Goal: Task Accomplishment & Management: Manage account settings

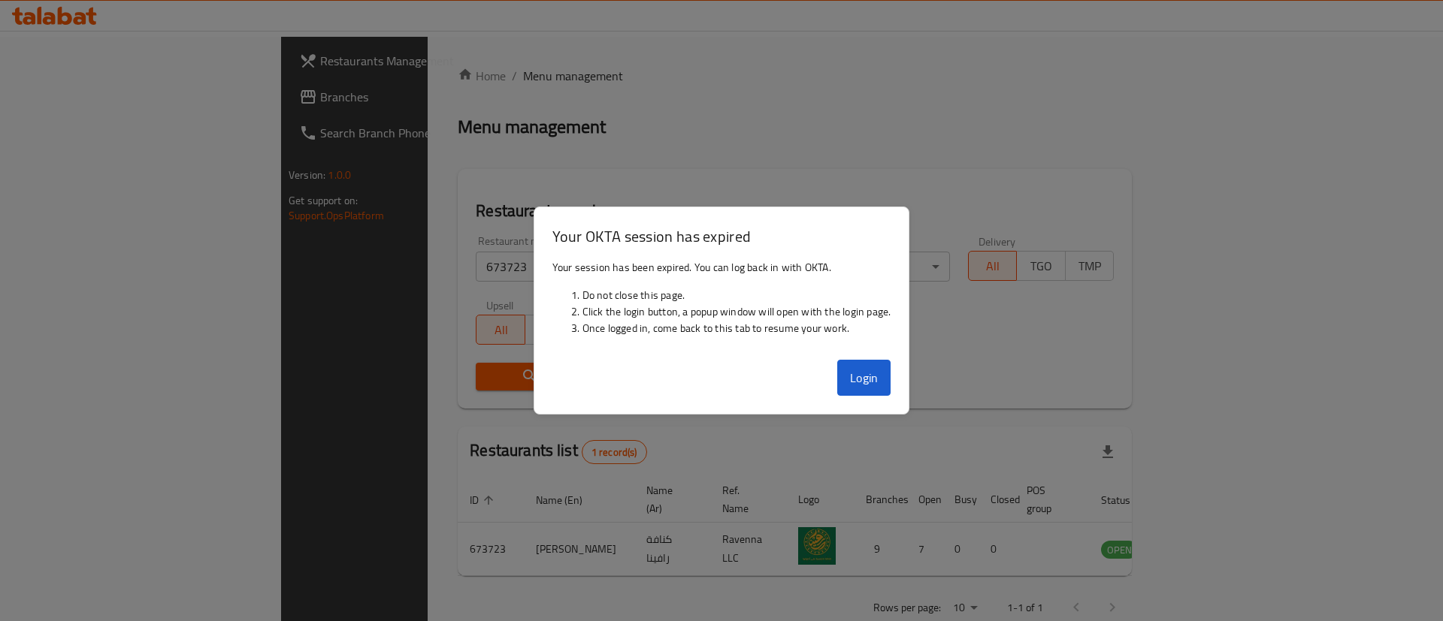
click at [856, 377] on button "Login" at bounding box center [864, 378] width 54 height 36
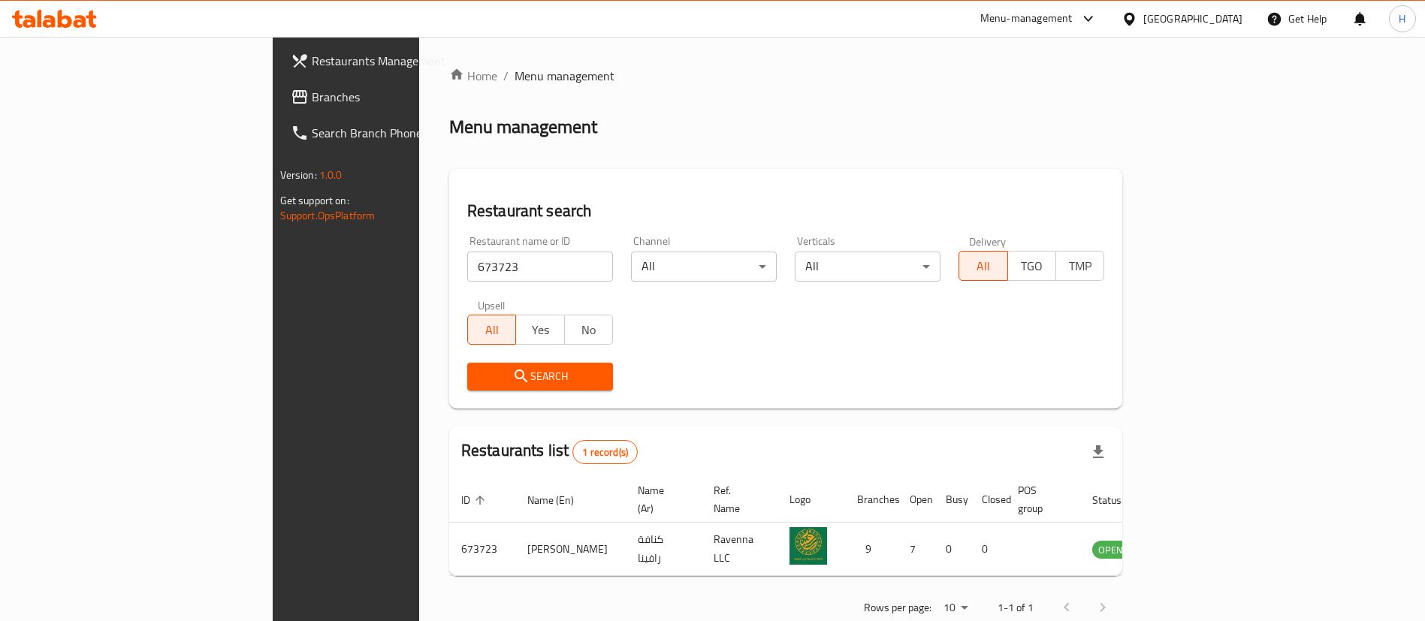
click at [733, 74] on ol "Home / Menu management" at bounding box center [786, 76] width 674 height 18
click at [1219, 21] on div "Oman" at bounding box center [1193, 19] width 99 height 17
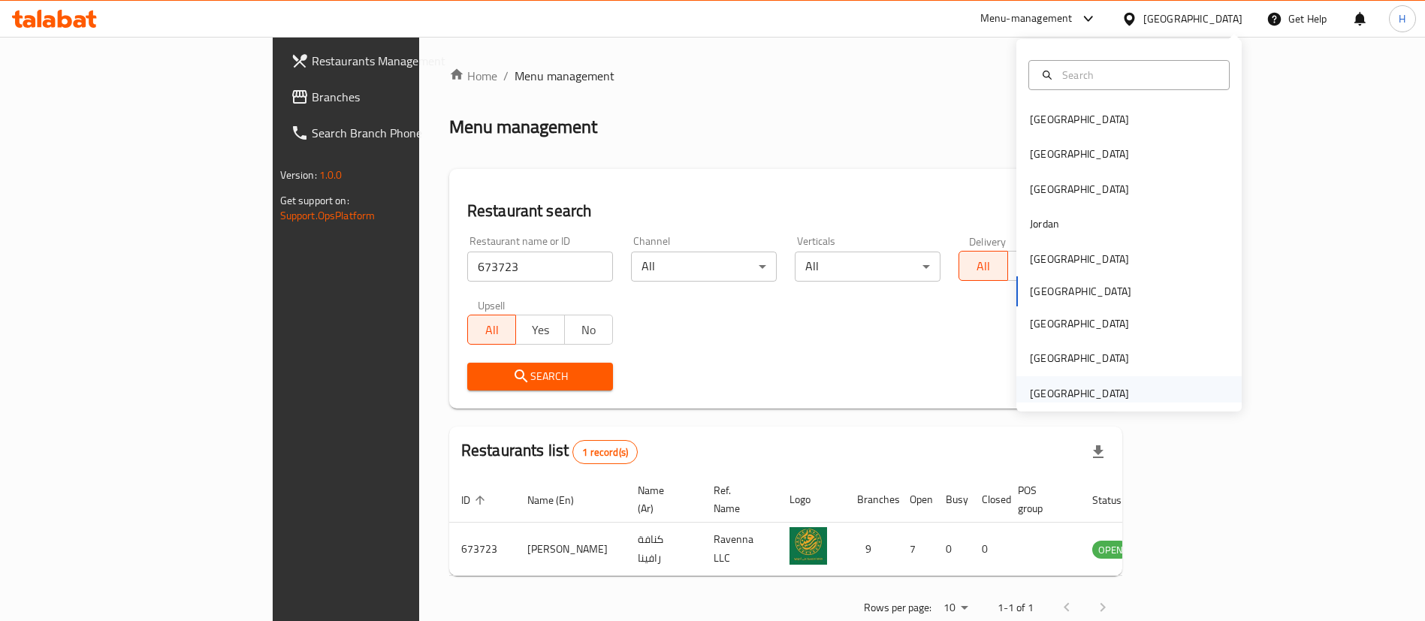
click at [1113, 382] on div "[GEOGRAPHIC_DATA]" at bounding box center [1079, 393] width 123 height 35
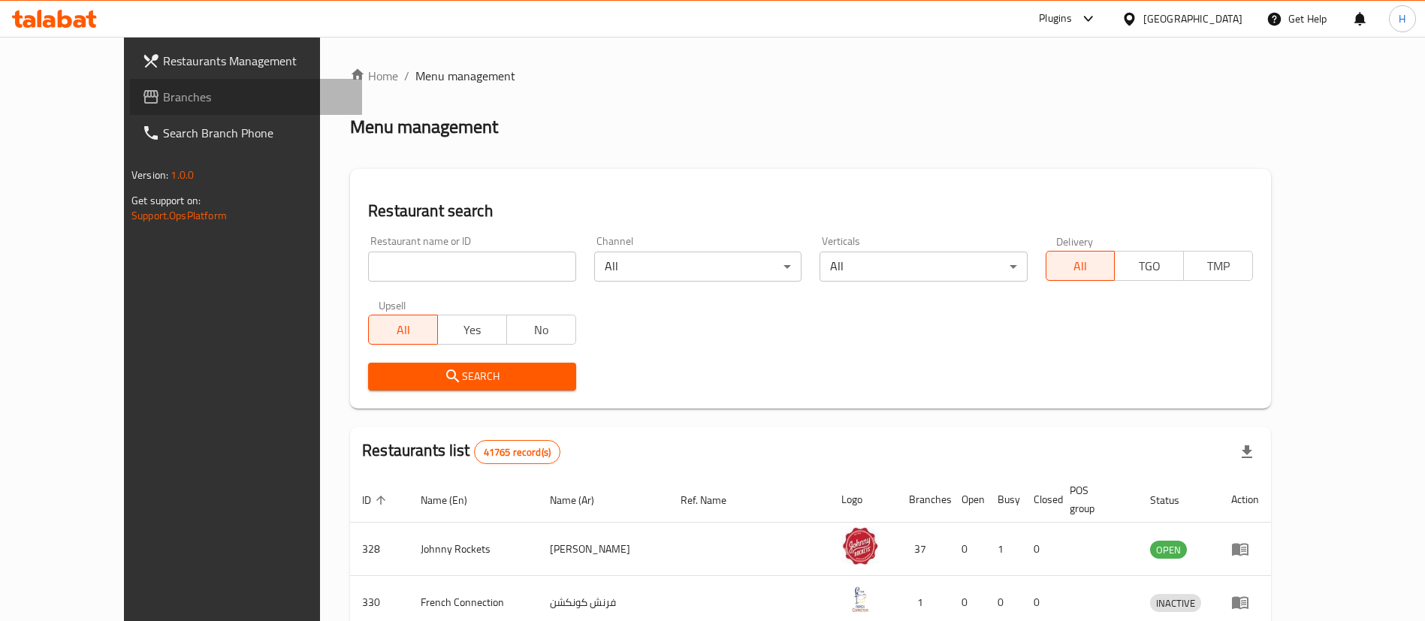
click at [130, 84] on link "Branches" at bounding box center [246, 97] width 232 height 36
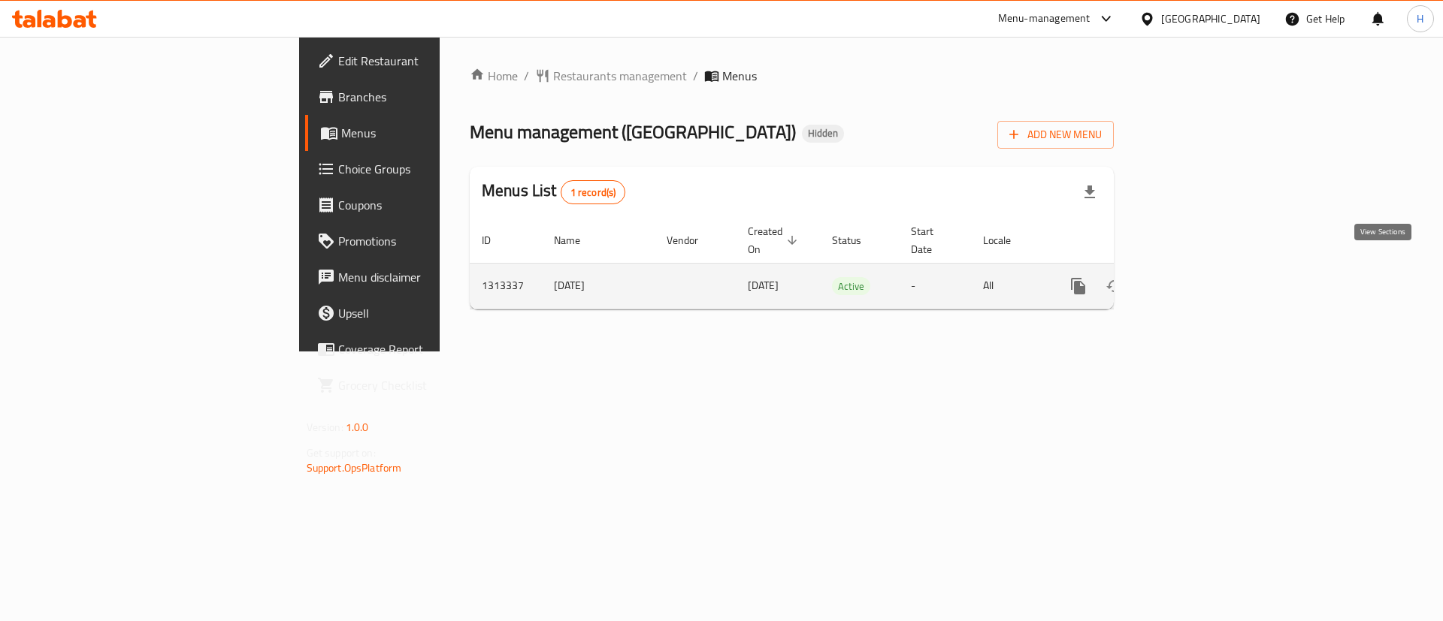
click at [1195, 277] on icon "enhanced table" at bounding box center [1186, 286] width 18 height 18
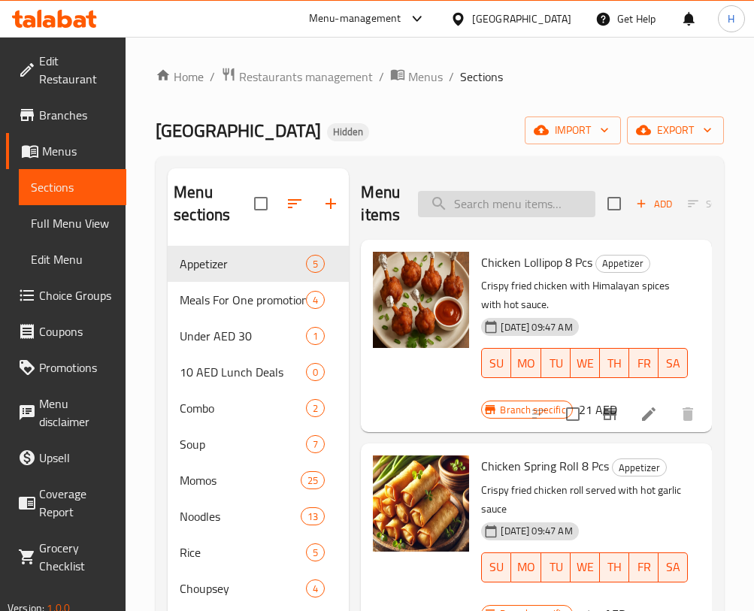
click at [510, 212] on input "search" at bounding box center [506, 204] width 177 height 26
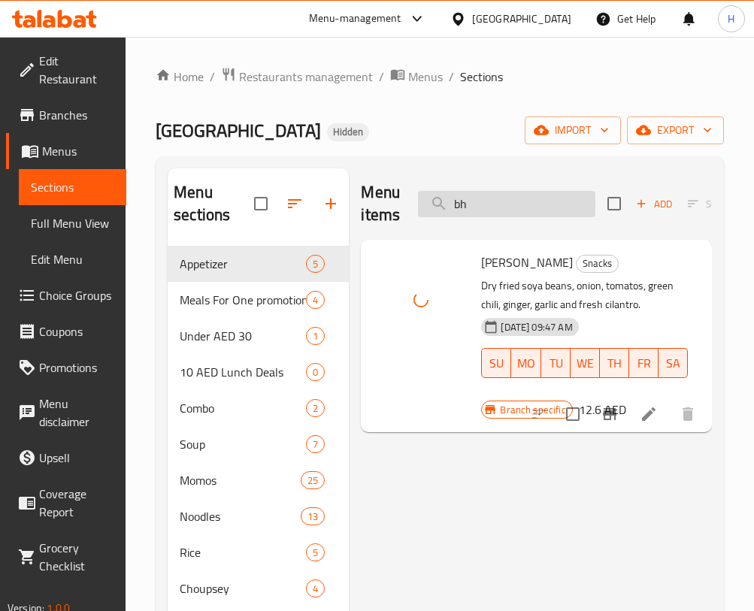
click at [482, 212] on input "bh" at bounding box center [506, 204] width 177 height 26
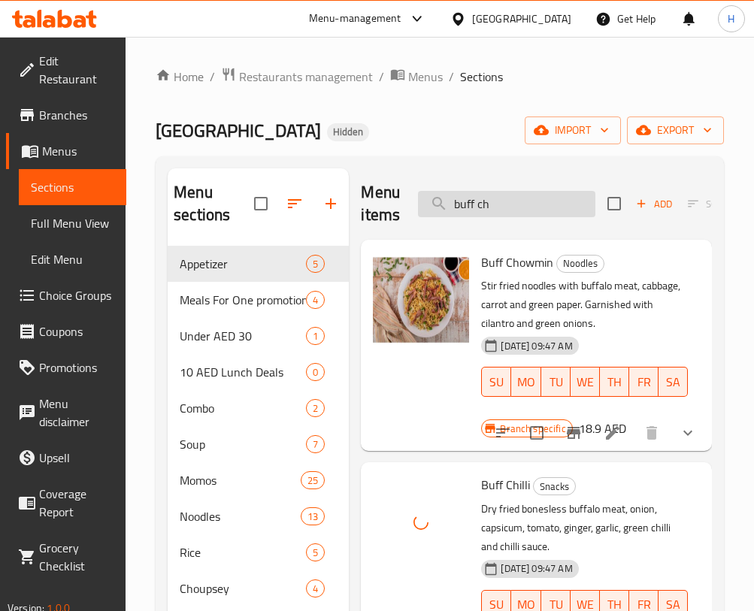
click at [524, 201] on input "buff ch" at bounding box center [506, 204] width 177 height 26
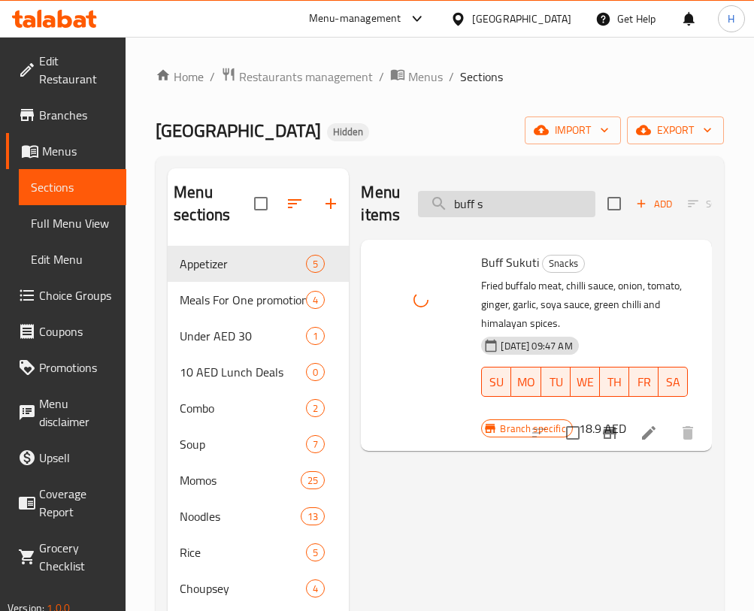
click at [473, 204] on input "buff s" at bounding box center [506, 204] width 177 height 26
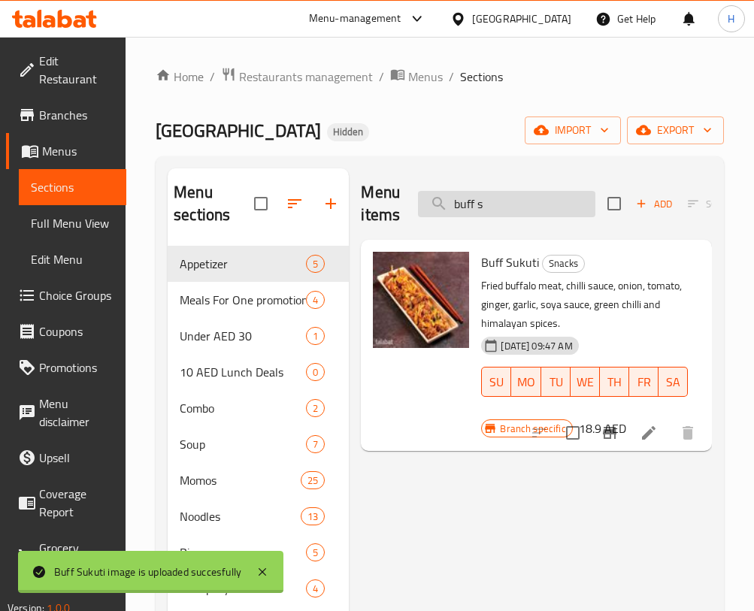
click at [504, 204] on input "buff s" at bounding box center [506, 204] width 177 height 26
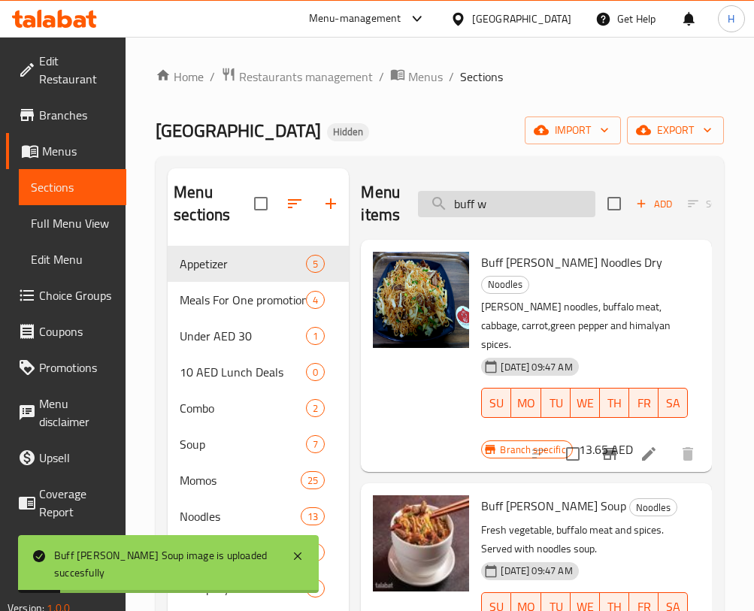
click at [518, 196] on input "buff w" at bounding box center [506, 204] width 177 height 26
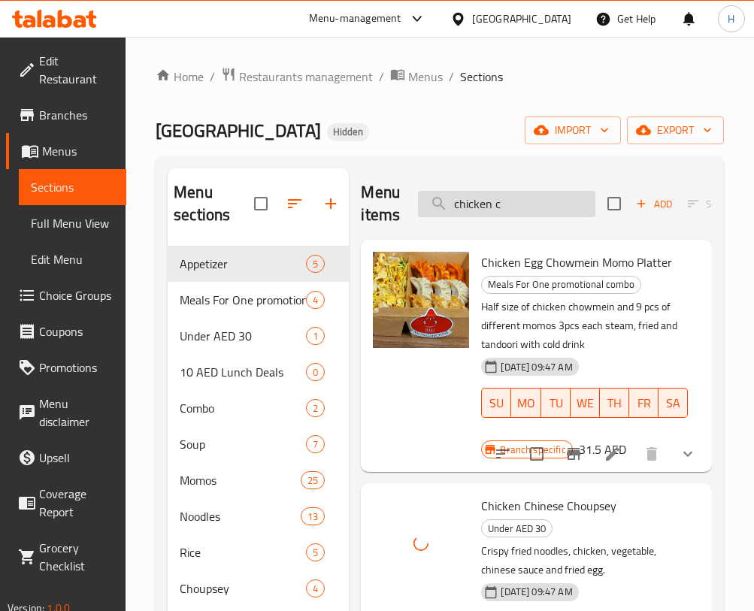
click at [503, 204] on input "chicken c" at bounding box center [506, 204] width 177 height 26
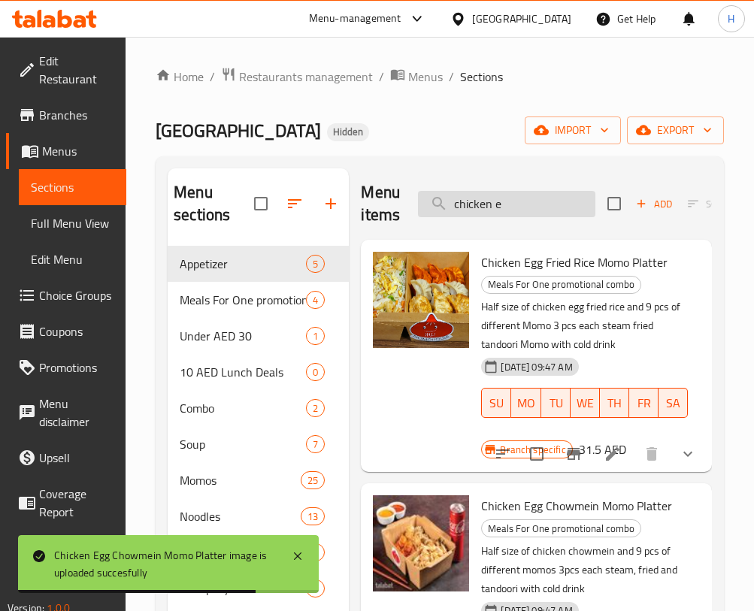
click at [509, 205] on input "chicken e" at bounding box center [506, 204] width 177 height 26
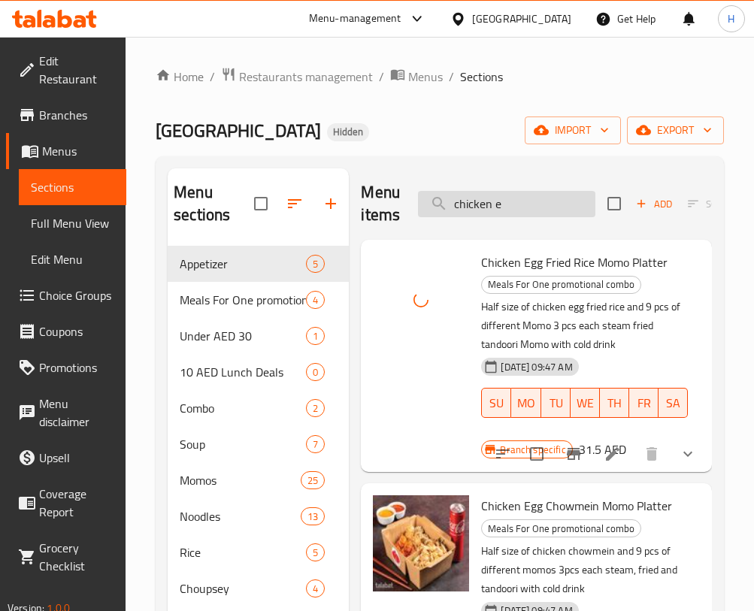
click at [548, 209] on input "chicken e" at bounding box center [506, 204] width 177 height 26
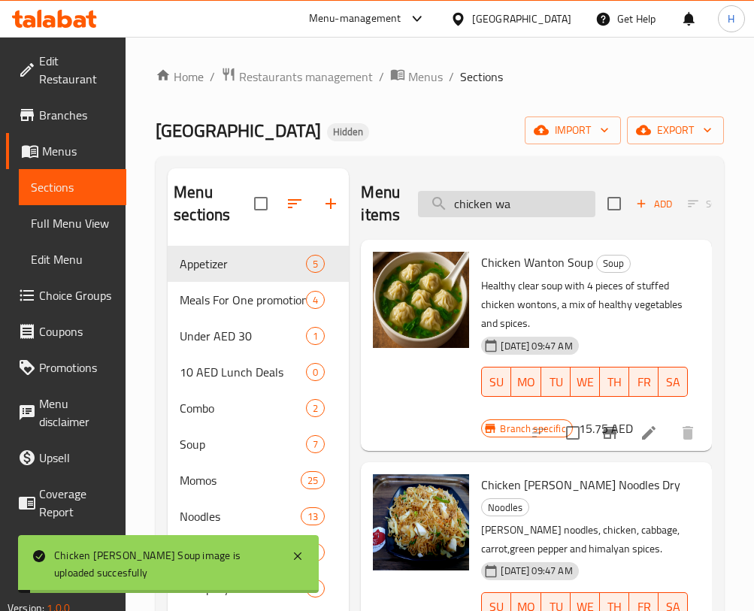
click at [529, 198] on input "chicken wa" at bounding box center [506, 204] width 177 height 26
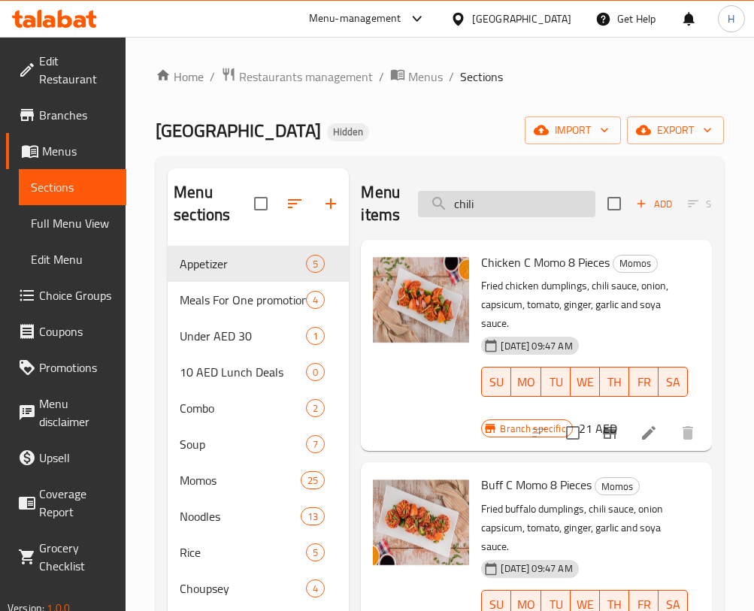
click at [506, 214] on input "chili" at bounding box center [506, 204] width 177 height 26
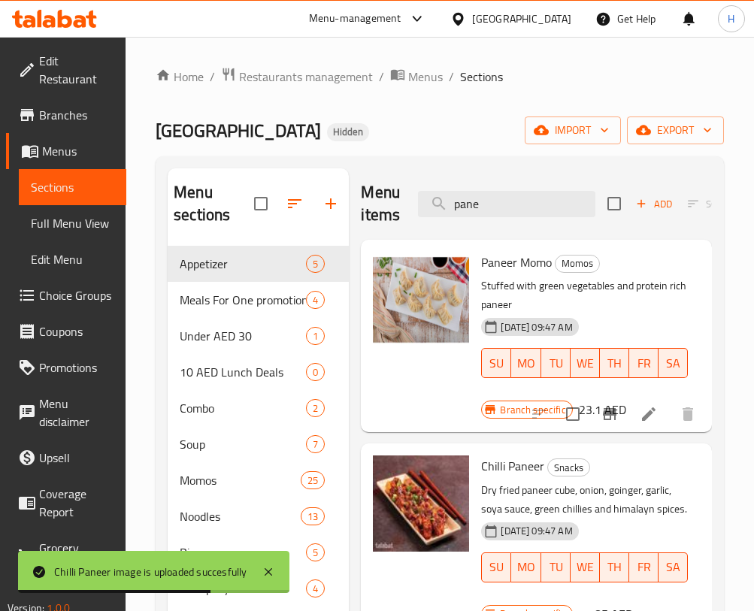
click at [516, 219] on div "Menu items pane Add Sort Manage items" at bounding box center [536, 203] width 351 height 71
click at [517, 206] on input "pane" at bounding box center [506, 204] width 177 height 26
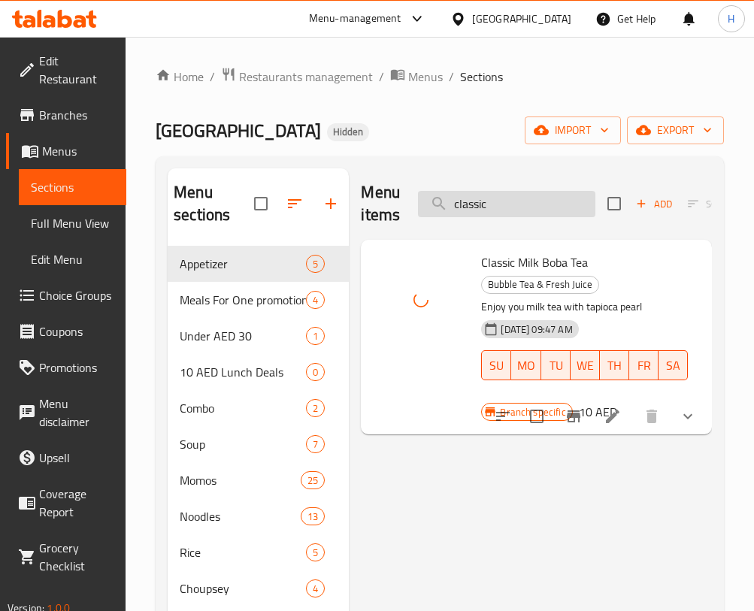
click at [498, 206] on input "classic" at bounding box center [506, 204] width 177 height 26
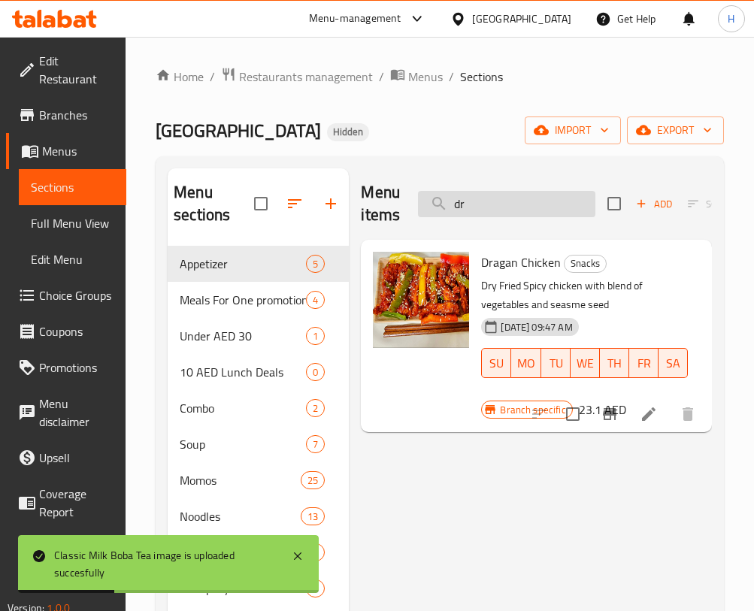
type input "d"
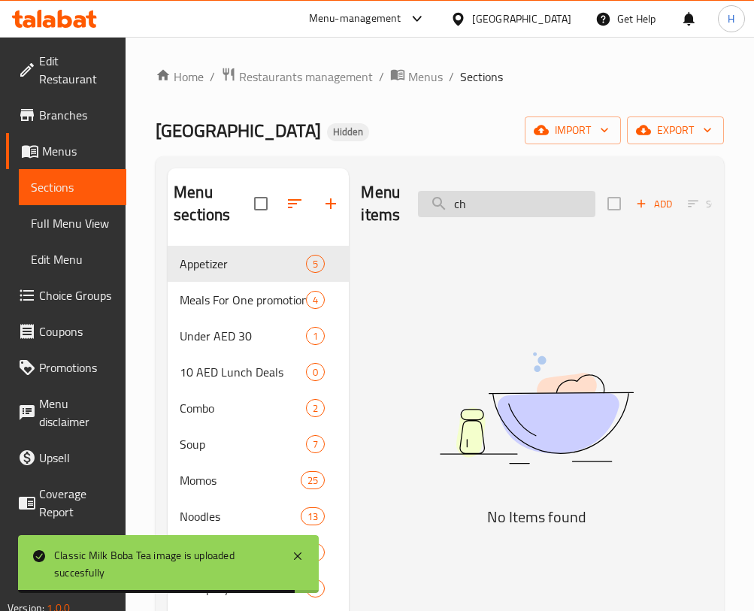
type input "c"
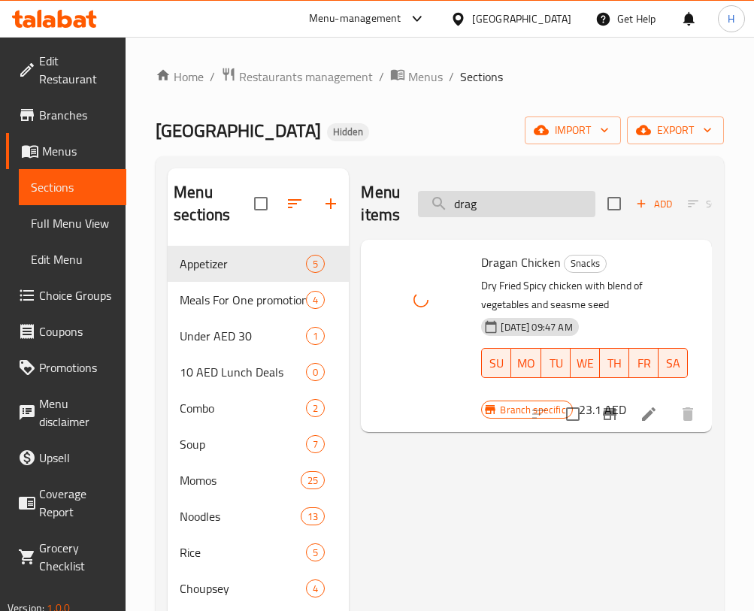
click at [479, 210] on input "drag" at bounding box center [506, 204] width 177 height 26
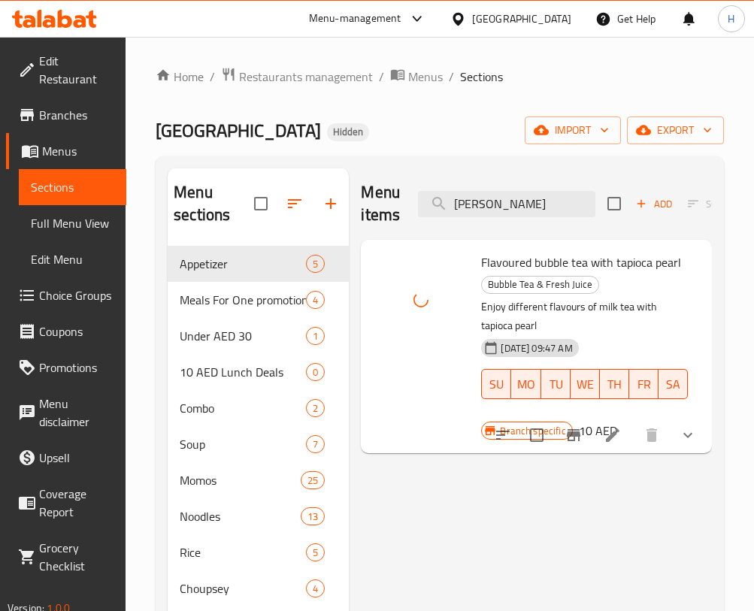
click at [503, 217] on div "Menu items [PERSON_NAME] Add Sort Manage items" at bounding box center [536, 203] width 351 height 71
click at [501, 199] on input "[PERSON_NAME]" at bounding box center [506, 204] width 177 height 26
click at [502, 198] on input "[PERSON_NAME]" at bounding box center [506, 204] width 177 height 26
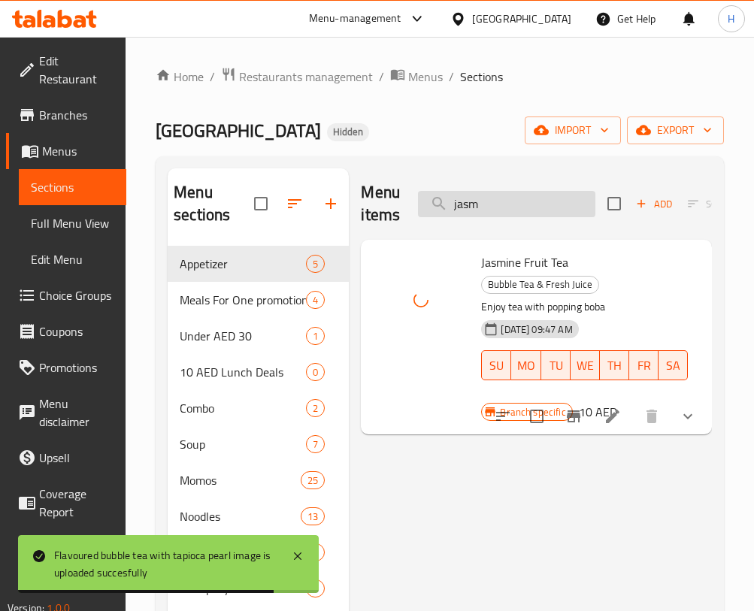
click at [531, 203] on input "jasm" at bounding box center [506, 204] width 177 height 26
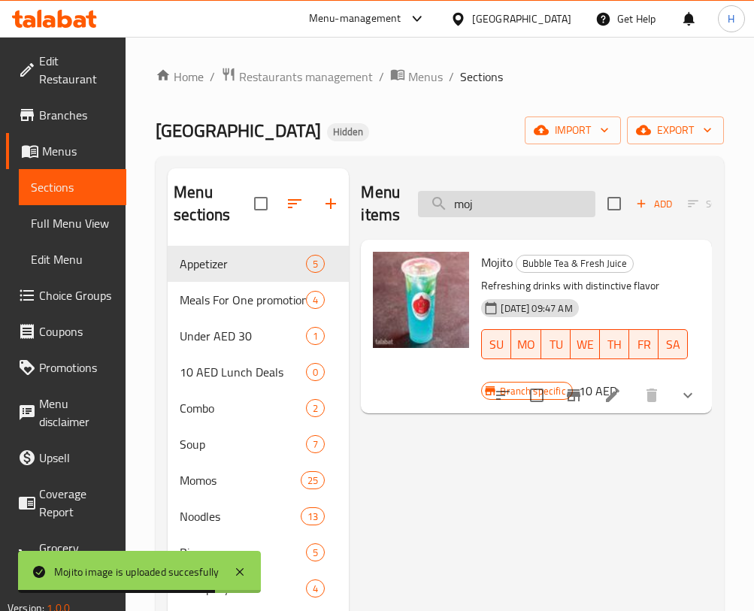
click at [503, 211] on input "moj" at bounding box center [506, 204] width 177 height 26
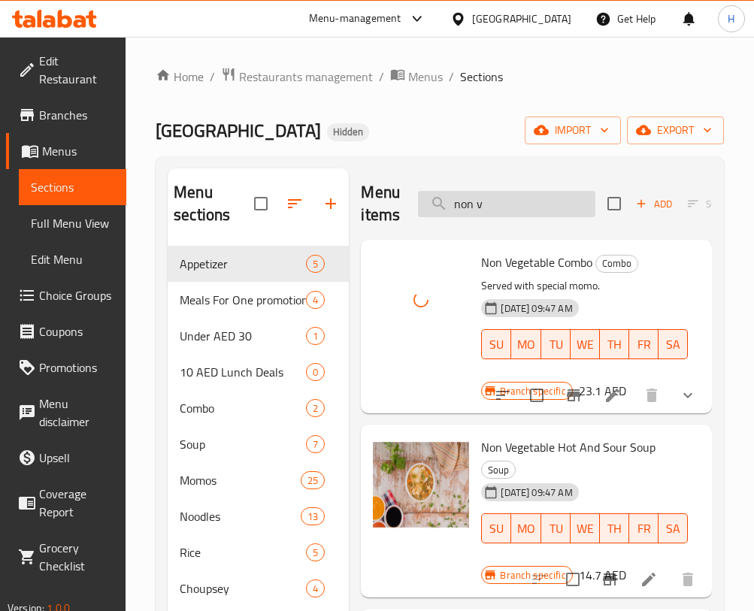
click at [560, 195] on input "non v" at bounding box center [506, 204] width 177 height 26
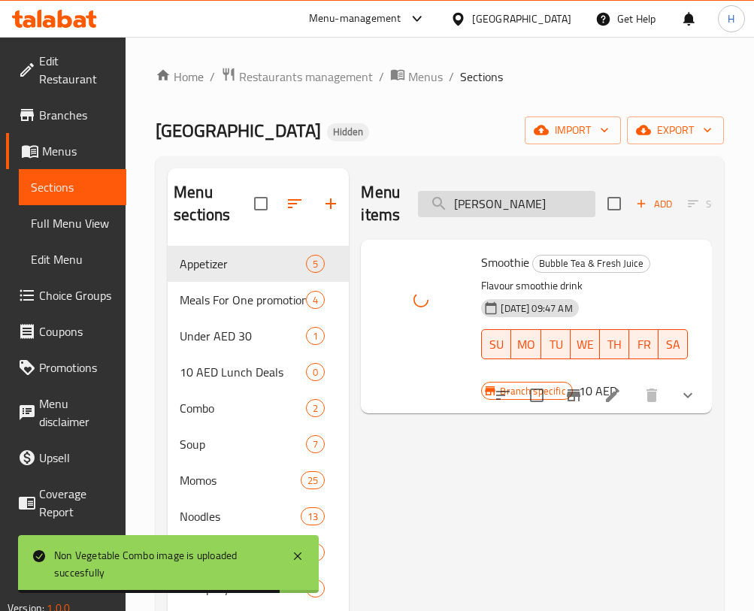
click at [542, 195] on input "[PERSON_NAME]" at bounding box center [506, 204] width 177 height 26
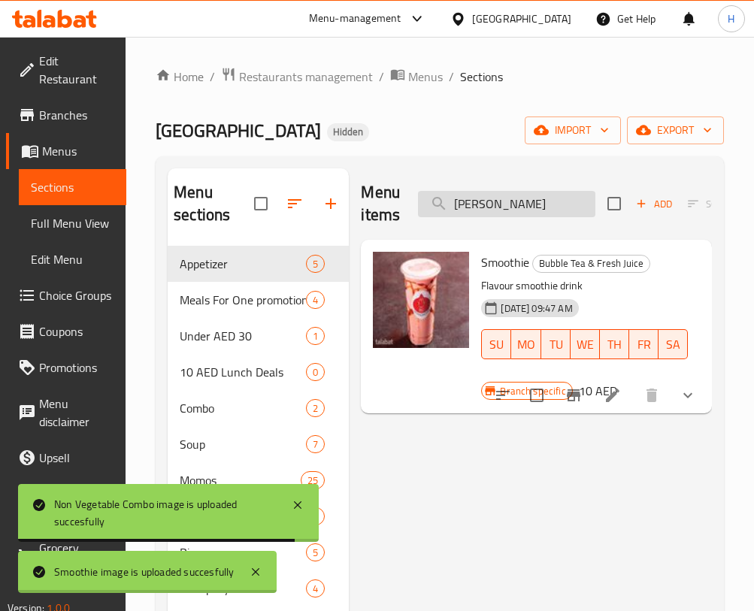
click at [542, 195] on input "[PERSON_NAME]" at bounding box center [506, 204] width 177 height 26
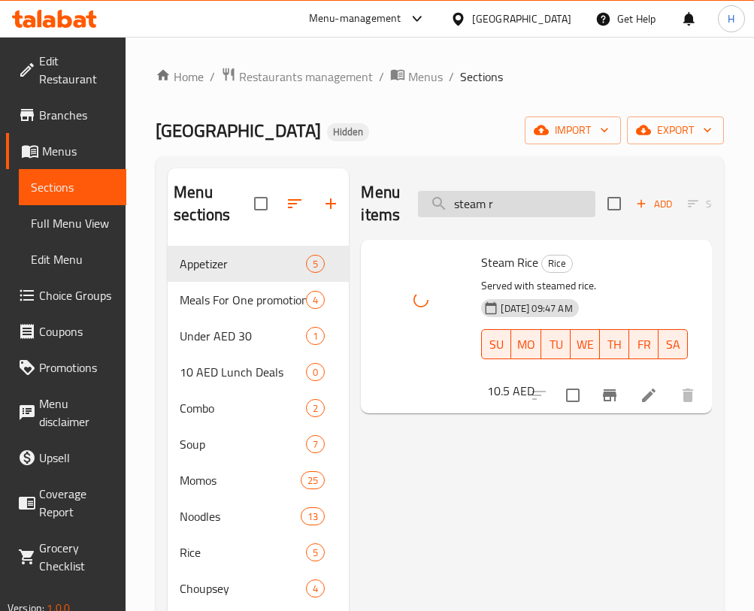
click at [499, 192] on input "steam r" at bounding box center [506, 204] width 177 height 26
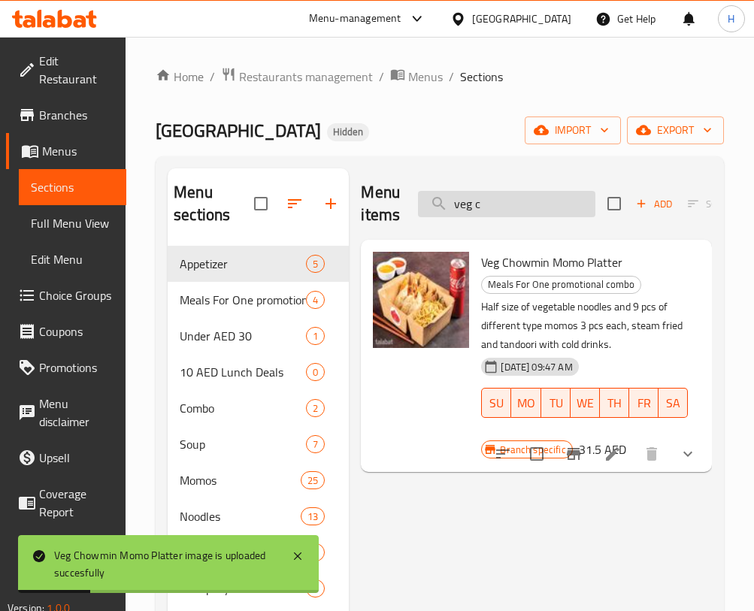
click at [509, 208] on input "veg c" at bounding box center [506, 204] width 177 height 26
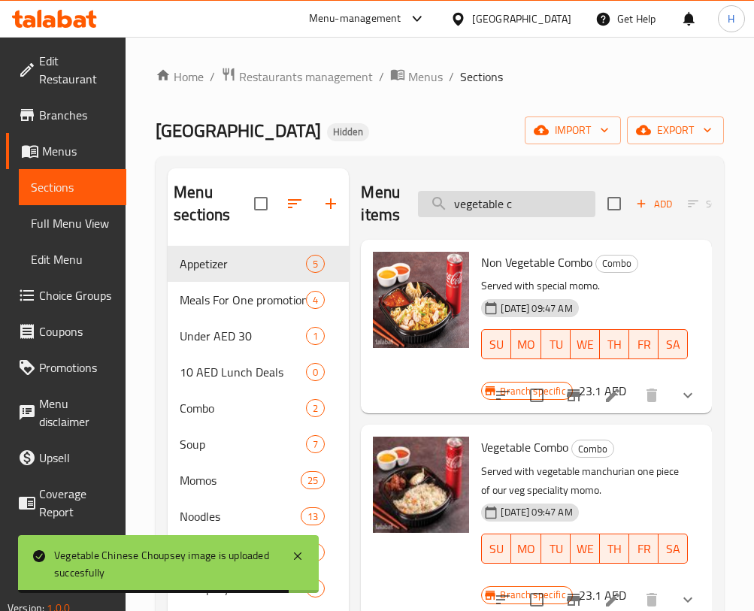
click at [533, 207] on input "vegetable c" at bounding box center [506, 204] width 177 height 26
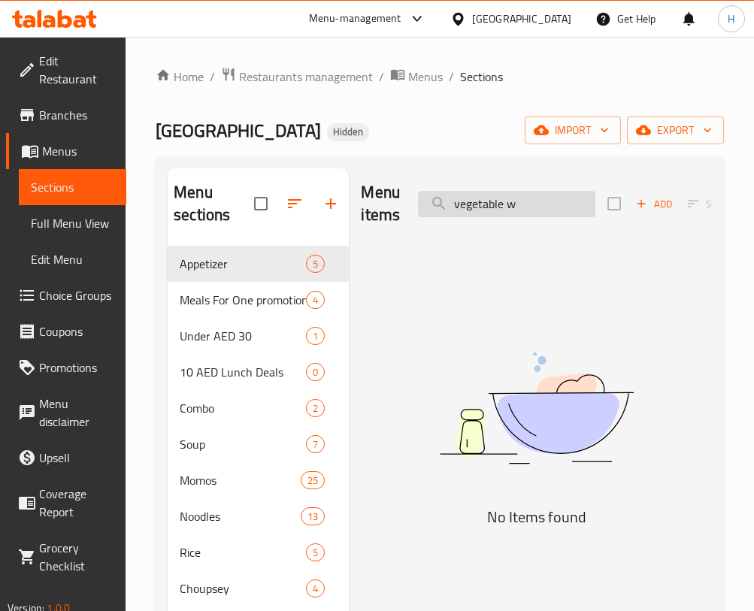
click at [533, 207] on input "vegetable w" at bounding box center [506, 204] width 177 height 26
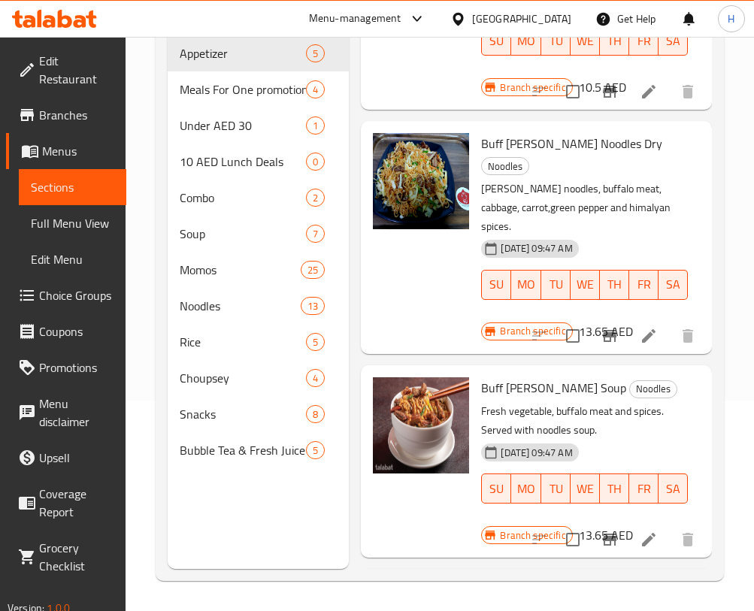
scroll to position [712, 0]
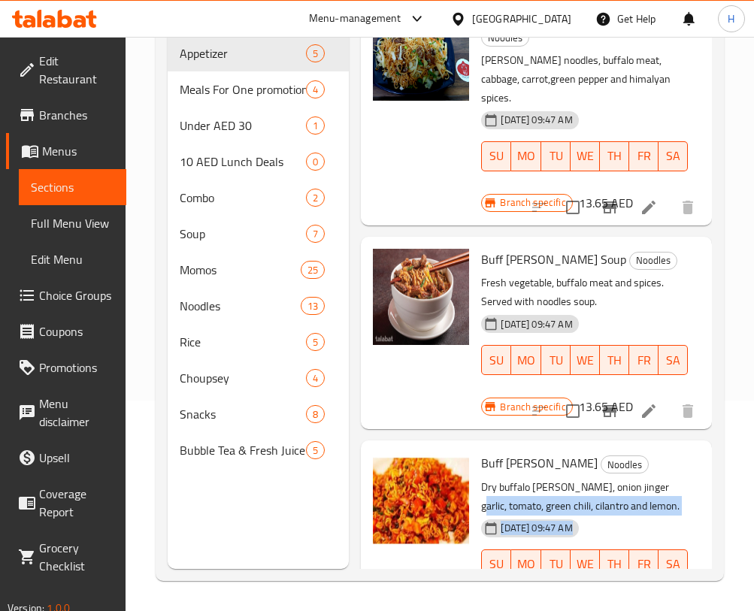
drag, startPoint x: 712, startPoint y: 480, endPoint x: 713, endPoint y: 400, distance: 80.4
click at [713, 400] on div "Menu sections Appetizer 5 Meals For One promotional combo 4 Under AED 30 1 10 A…" at bounding box center [440, 263] width 568 height 635
click at [690, 440] on div "Buff [PERSON_NAME] Sadeko Noodles Dry buffalo [PERSON_NAME], onion jinger garli…" at bounding box center [536, 536] width 351 height 192
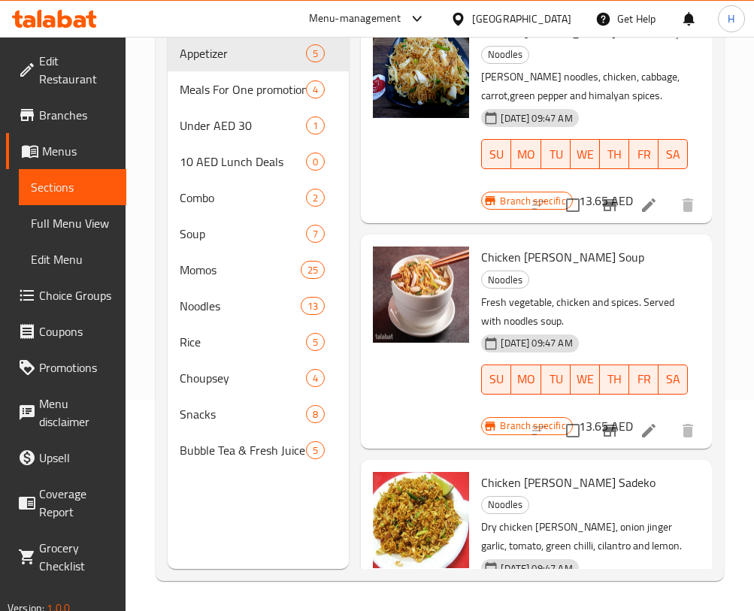
scroll to position [0, 0]
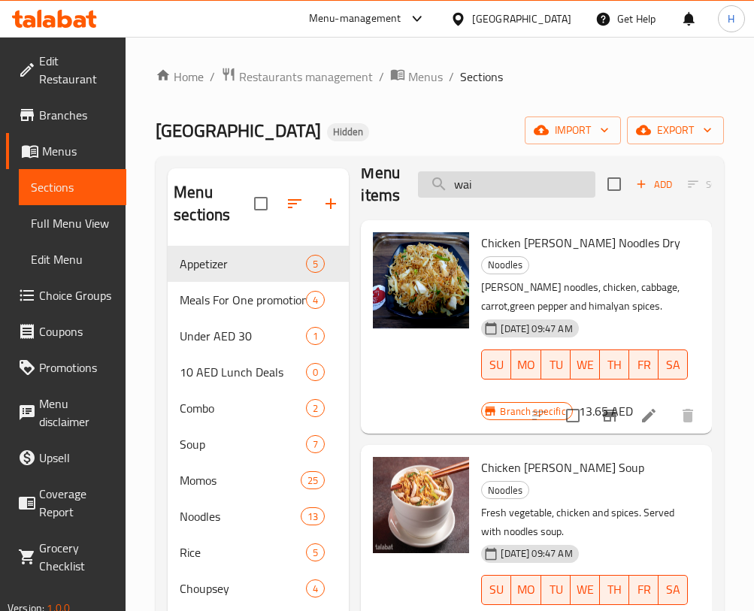
click at [530, 184] on input "wai" at bounding box center [506, 184] width 177 height 26
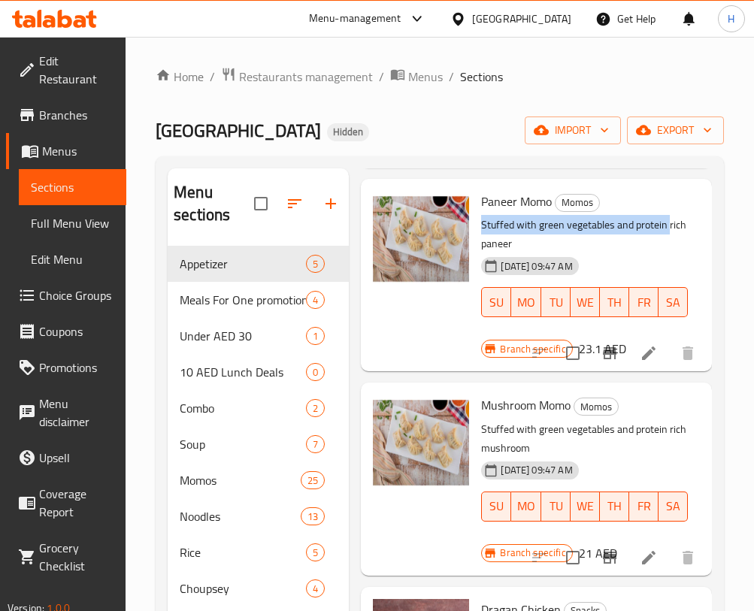
click at [682, 200] on div "Menu items vegetables Add Sort Manage items Vegetable Hot And Sour Soup Soup Sp…" at bounding box center [530, 473] width 363 height 611
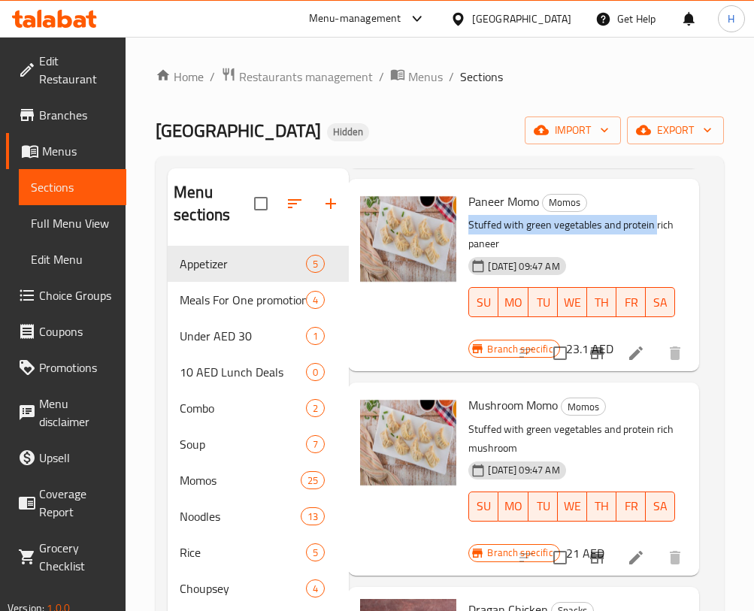
scroll to position [0, 13]
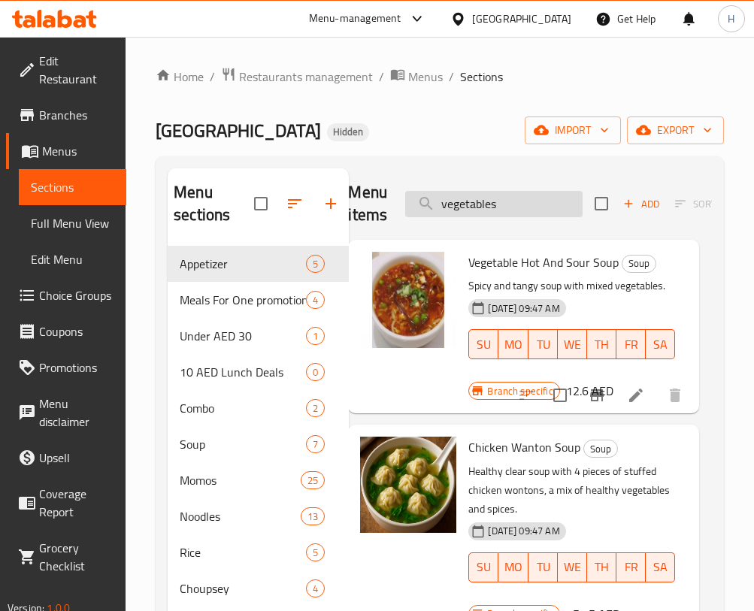
click at [542, 195] on input "vegetables" at bounding box center [493, 204] width 177 height 26
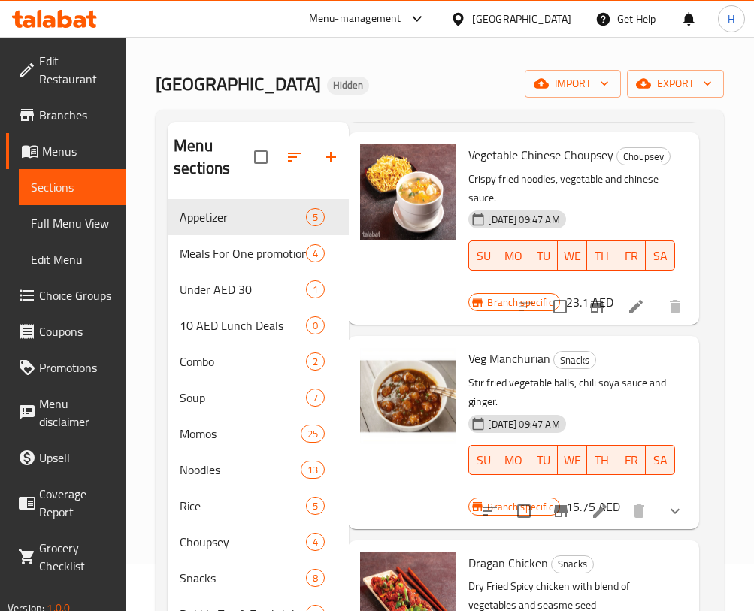
scroll to position [5, 0]
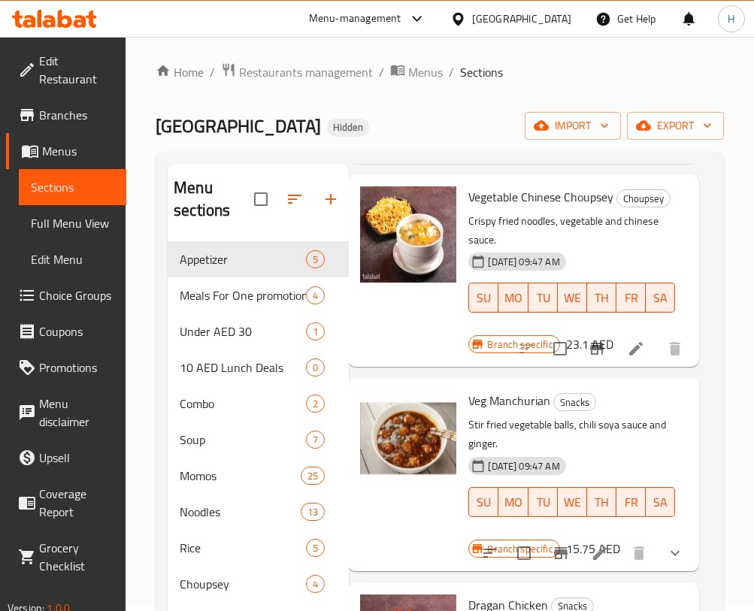
drag, startPoint x: 714, startPoint y: 205, endPoint x: 703, endPoint y: 189, distance: 19.0
click at [703, 191] on div "Menu sections Appetizer 5 Meals For One promotional combo 4 Under AED 30 1 10 A…" at bounding box center [440, 469] width 568 height 635
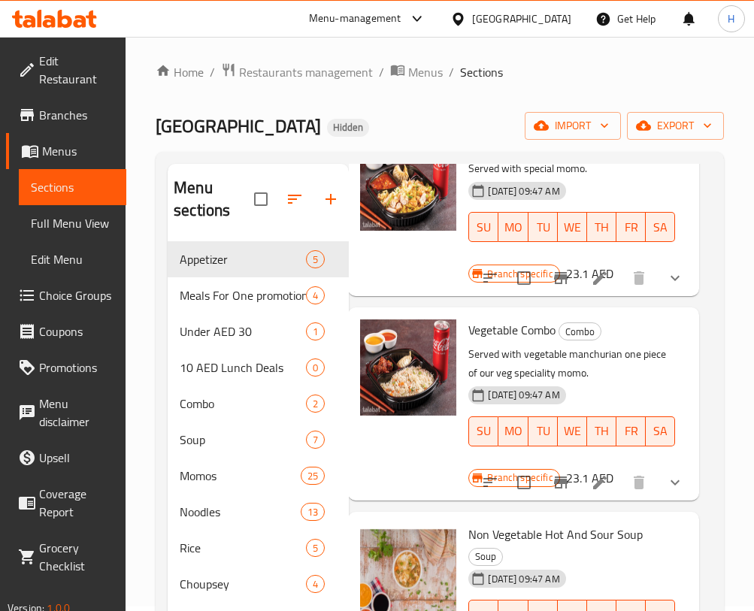
scroll to position [5, 13]
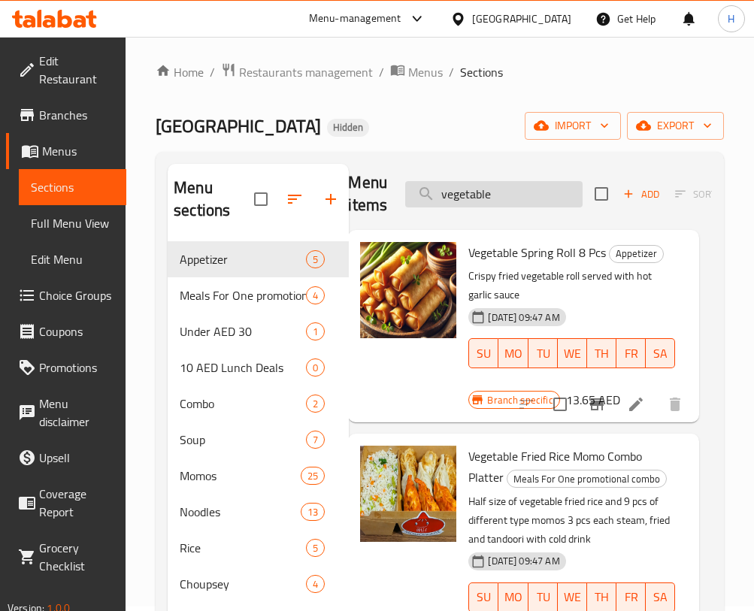
click at [517, 186] on input "vegetable" at bounding box center [493, 194] width 177 height 26
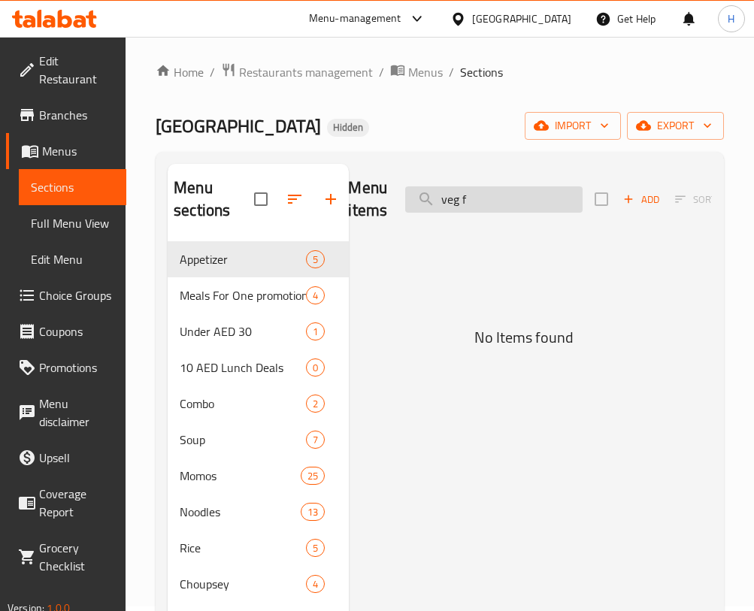
scroll to position [0, 13]
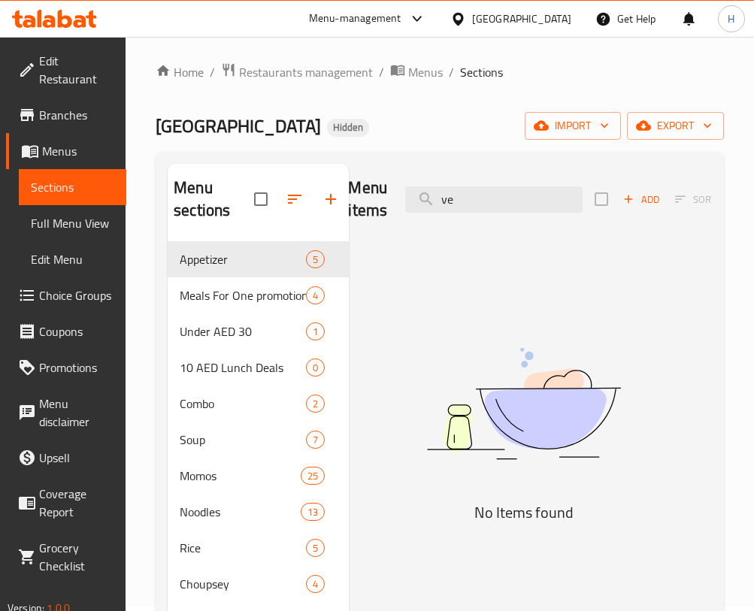
type input "v"
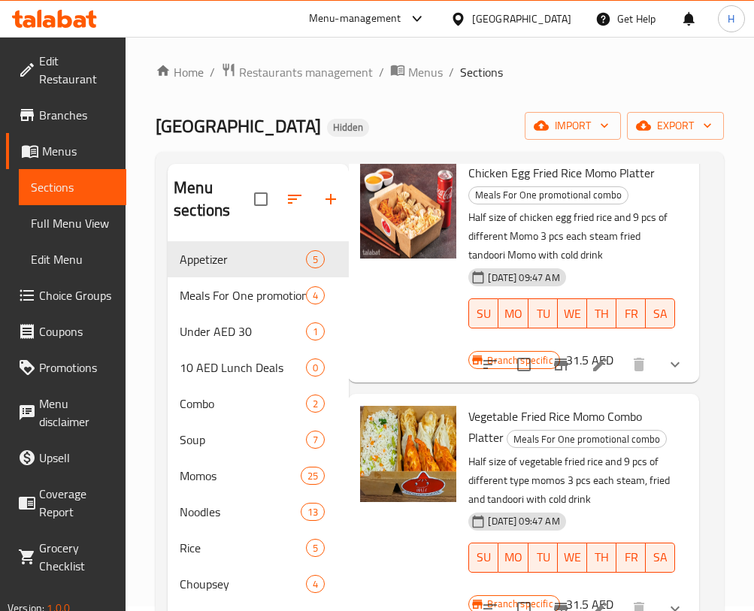
scroll to position [126, 13]
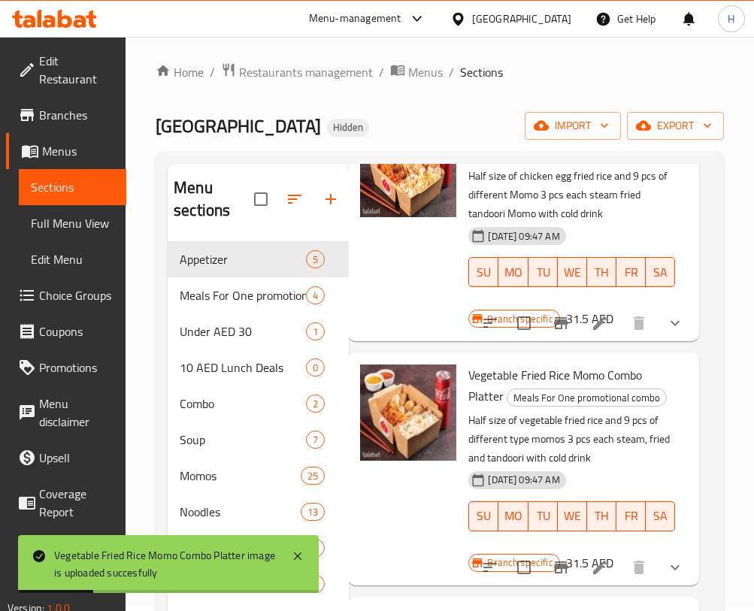
click at [691, 192] on div "Menu items fried ri Add Sort Manage items Chicken Egg Fried Rice Momo Platter M…" at bounding box center [530, 469] width 363 height 611
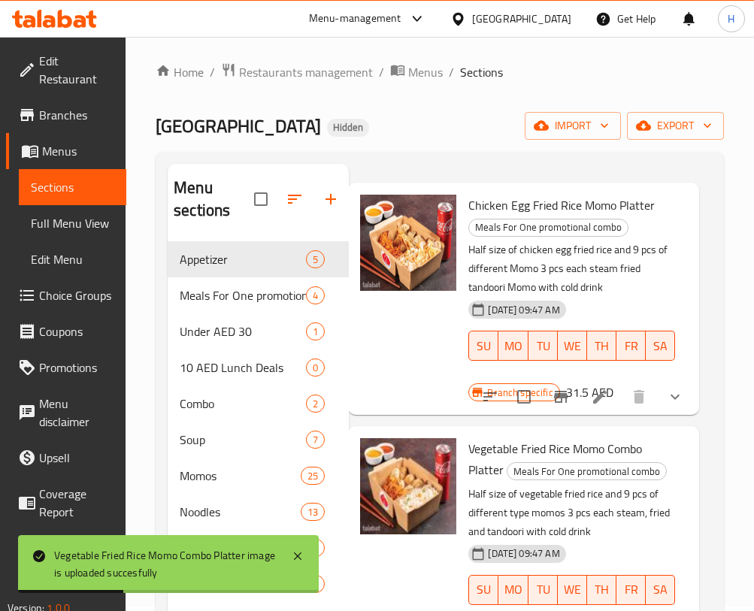
scroll to position [2, 13]
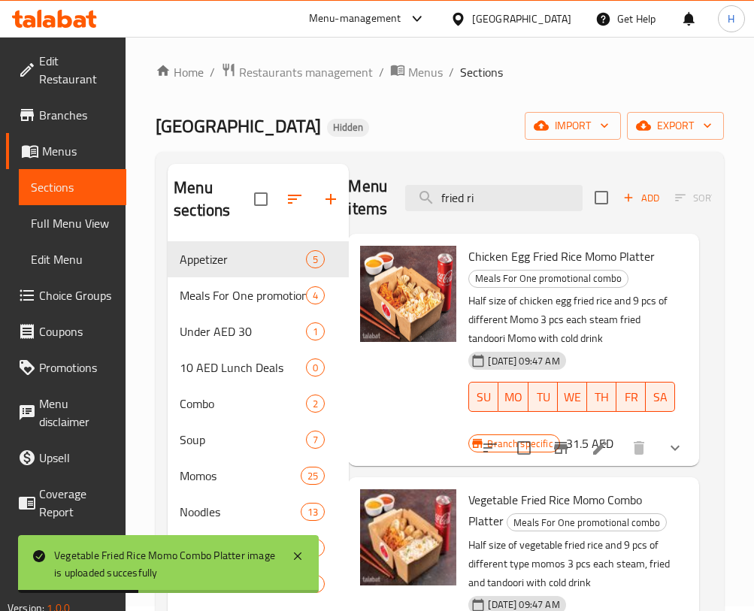
click at [506, 214] on div "Menu items fried ri Add Sort Manage items" at bounding box center [523, 197] width 351 height 71
click at [509, 204] on input "fried ri" at bounding box center [493, 198] width 177 height 26
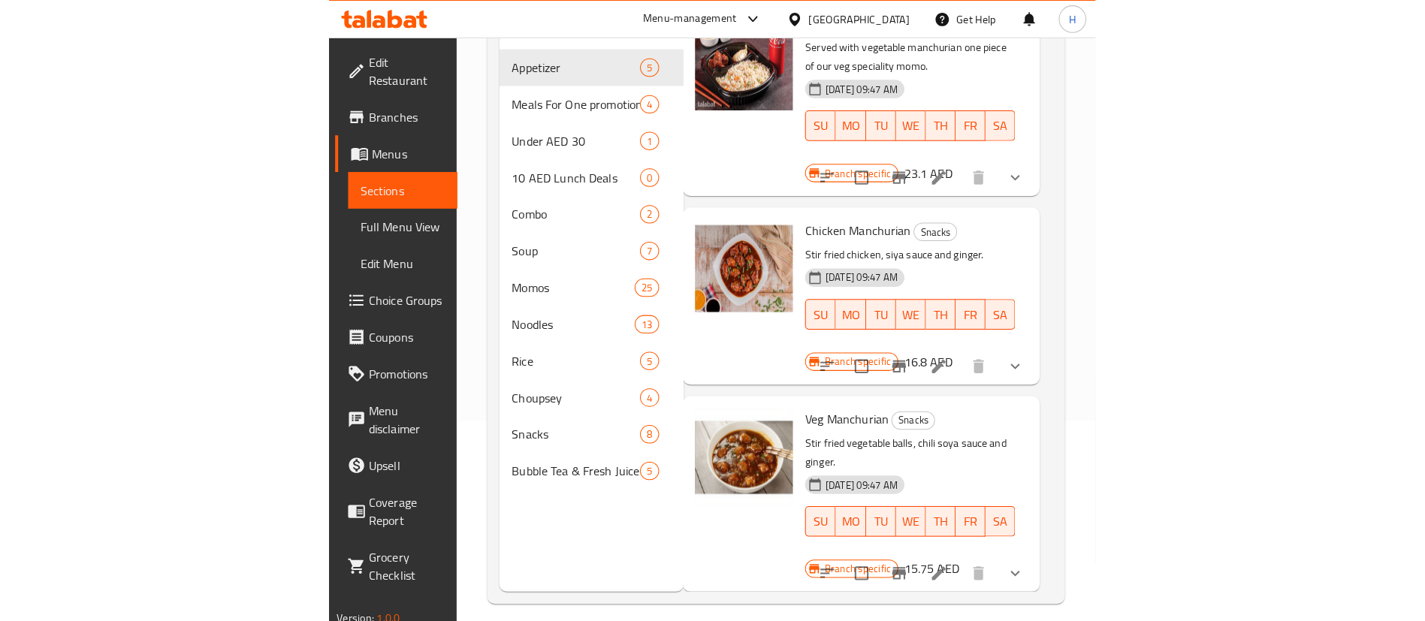
scroll to position [210, 0]
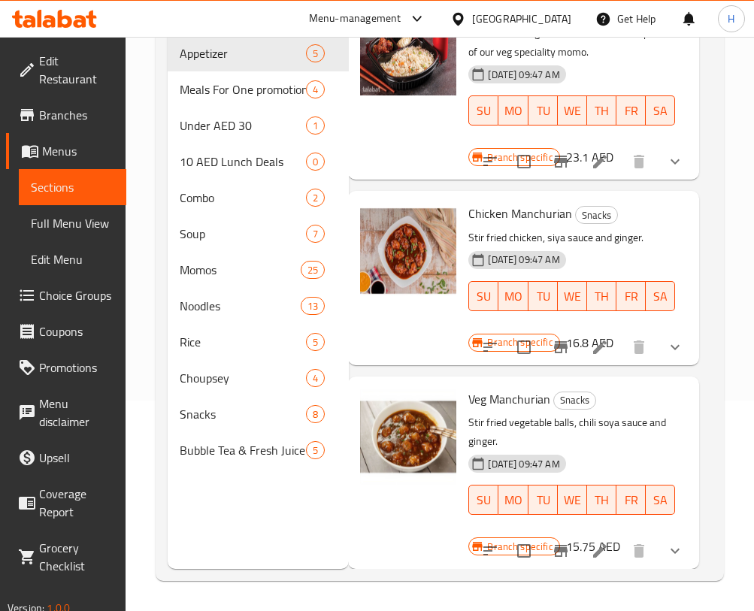
type input "manch"
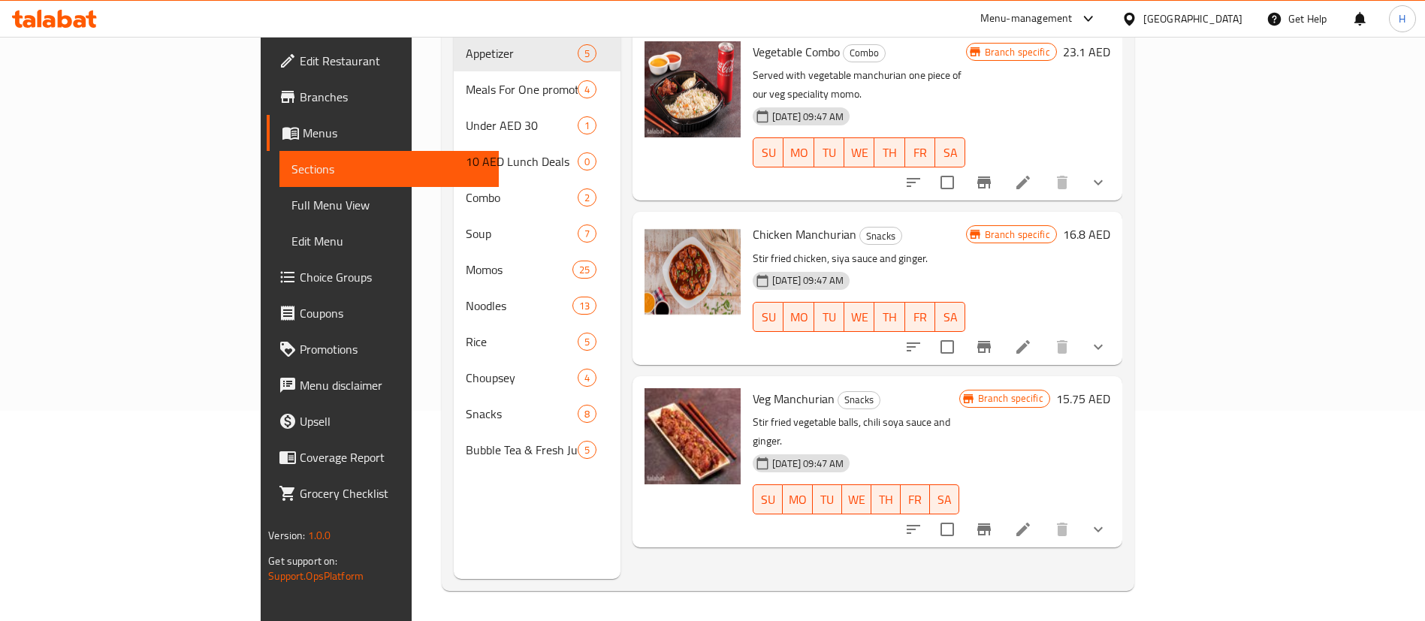
scroll to position [0, 0]
click at [971, 101] on div "[DATE] 09:47 AM SU MO TU WE TH FR SA" at bounding box center [859, 141] width 225 height 81
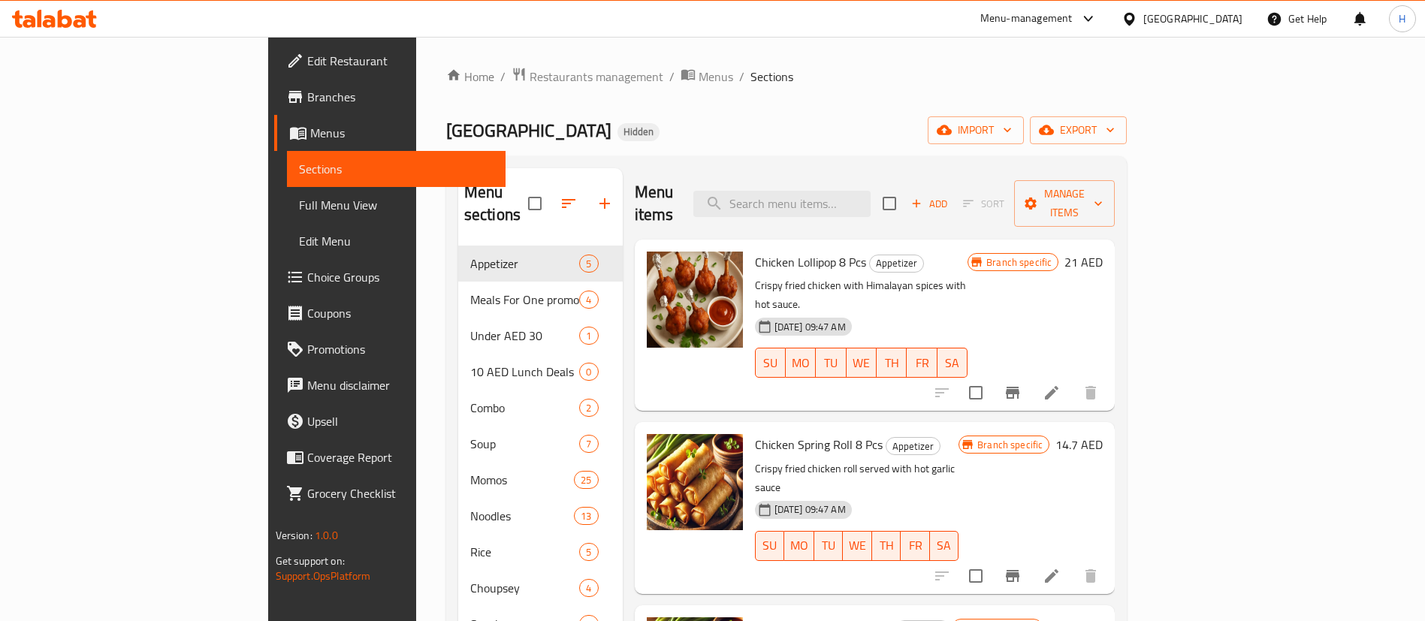
scroll to position [210, 0]
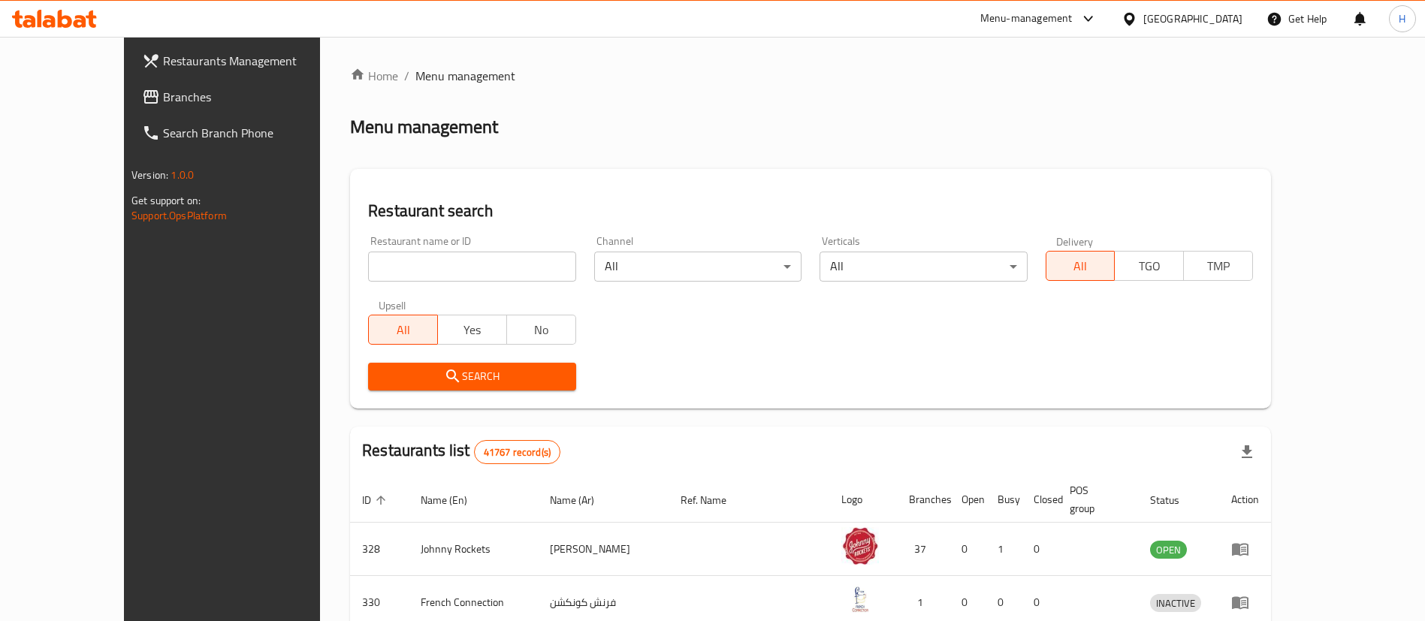
click at [441, 261] on input "search" at bounding box center [471, 267] width 207 height 30
paste input "11948"
type input "11948"
click button "Search" at bounding box center [471, 377] width 207 height 28
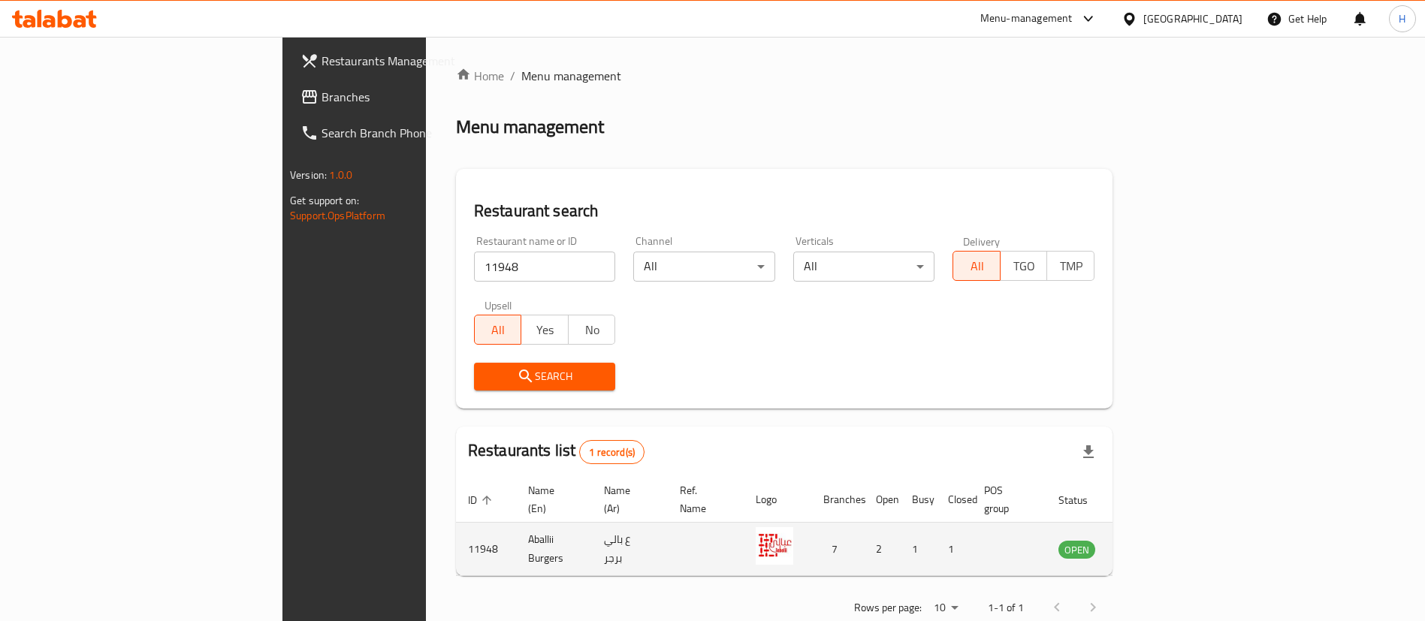
click at [516, 536] on td "Aballii Burgers" at bounding box center [554, 549] width 76 height 53
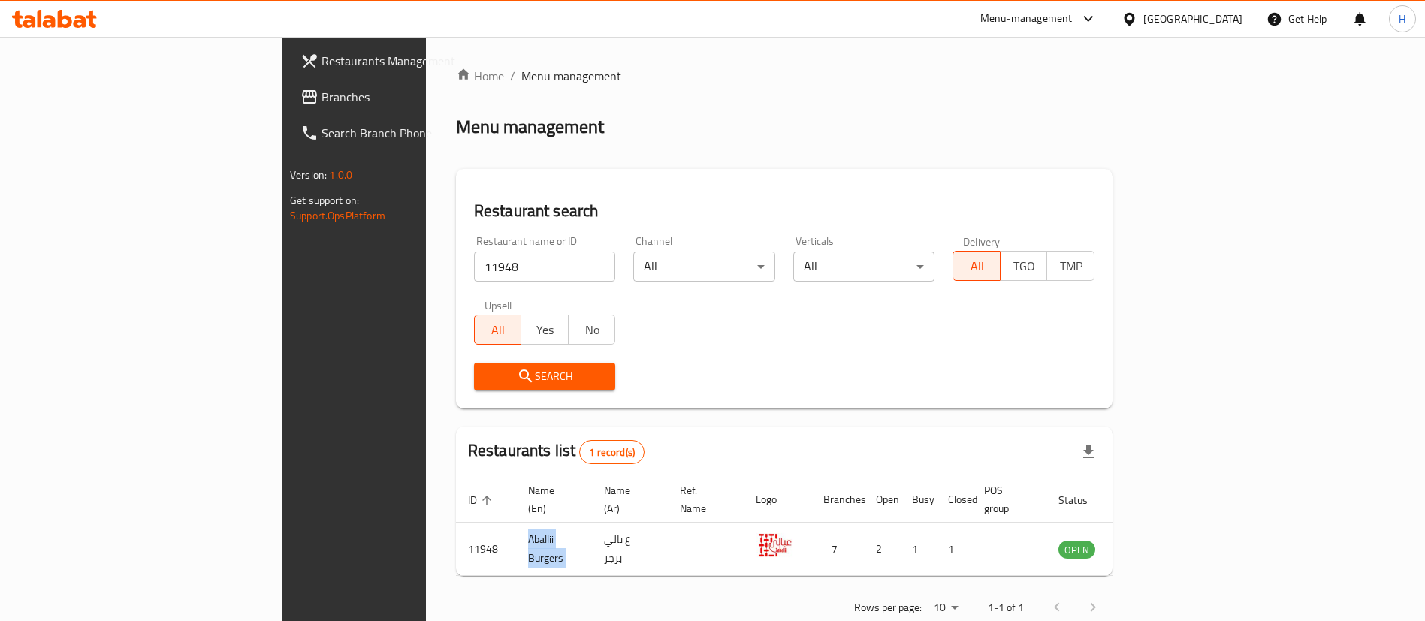
copy td "Aballii Burgers"
click at [742, 136] on div "Menu management" at bounding box center [784, 127] width 657 height 24
drag, startPoint x: 340, startPoint y: 270, endPoint x: 195, endPoint y: 253, distance: 146.8
click at [283, 253] on div "Restaurants Management Branches Search Branch Phone Version: 1.0.0 Get support …" at bounding box center [713, 347] width 860 height 621
click at [958, 162] on div "Home / Menu management Menu management Restaurant search Restaurant name or ID …" at bounding box center [784, 347] width 657 height 561
